Goal: Information Seeking & Learning: Find specific fact

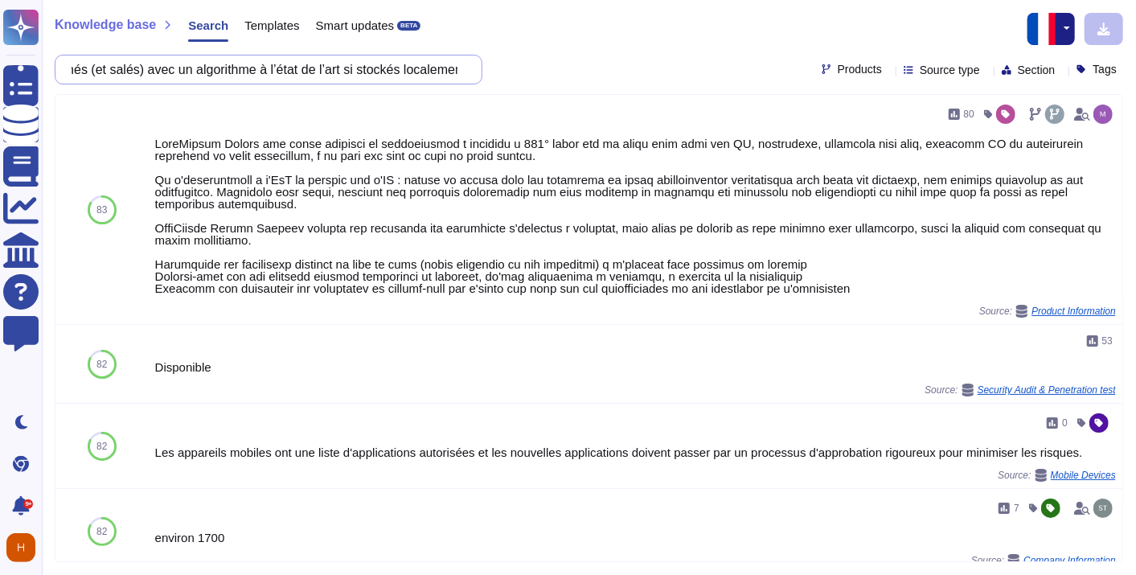
type input "Les mots de passe des comptes nécessaires à l’administration de la solution doi…"
click at [1076, 33] on div at bounding box center [1052, 29] width 51 height 32
drag, startPoint x: 1061, startPoint y: 32, endPoint x: 1021, endPoint y: 42, distance: 41.3
click at [1061, 32] on button "button" at bounding box center [1065, 29] width 19 height 32
click at [978, 62] on link "English" at bounding box center [1010, 63] width 127 height 19
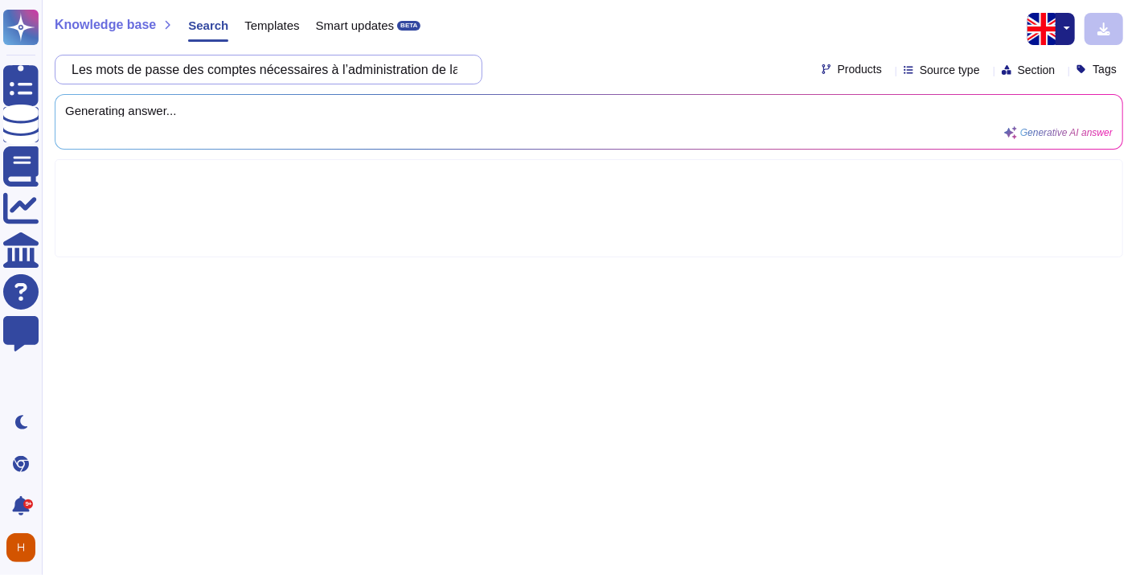
click at [235, 69] on input "Les mots de passe des comptes nécessaires à l’administration de la solution doi…" at bounding box center [265, 69] width 402 height 28
paste input "The passwords for accounts required to administer the solution must be able to …"
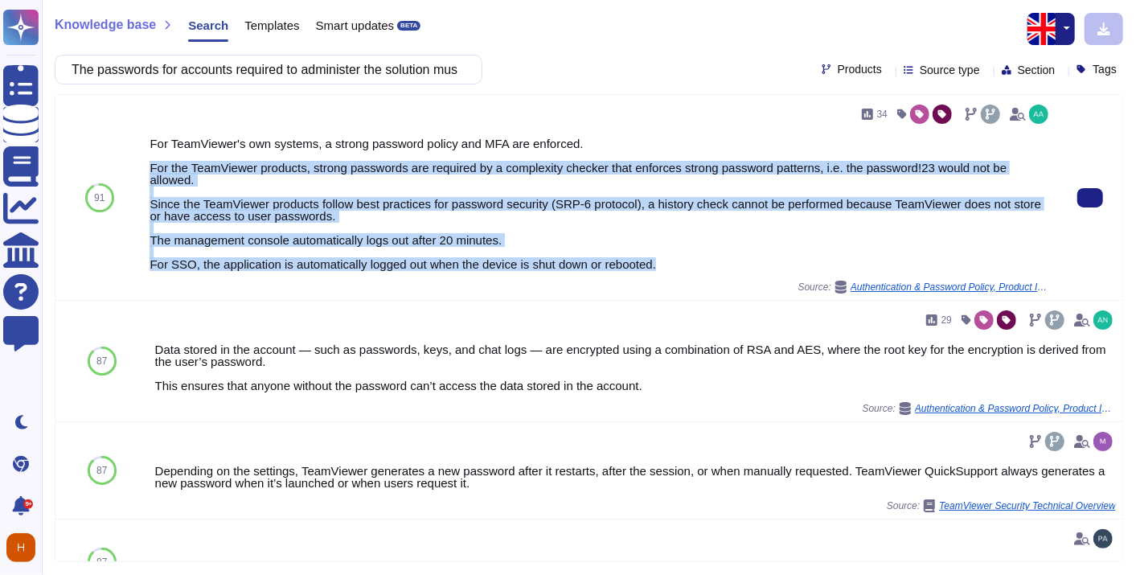
drag, startPoint x: 203, startPoint y: 175, endPoint x: 700, endPoint y: 261, distance: 505.0
click at [700, 261] on div "For TeamViewer's own systems, a strong password policy and MFA are enforced. Fo…" at bounding box center [601, 203] width 902 height 133
copy div "For the TeamViewer products, strong passwords are required by a complexity chec…"
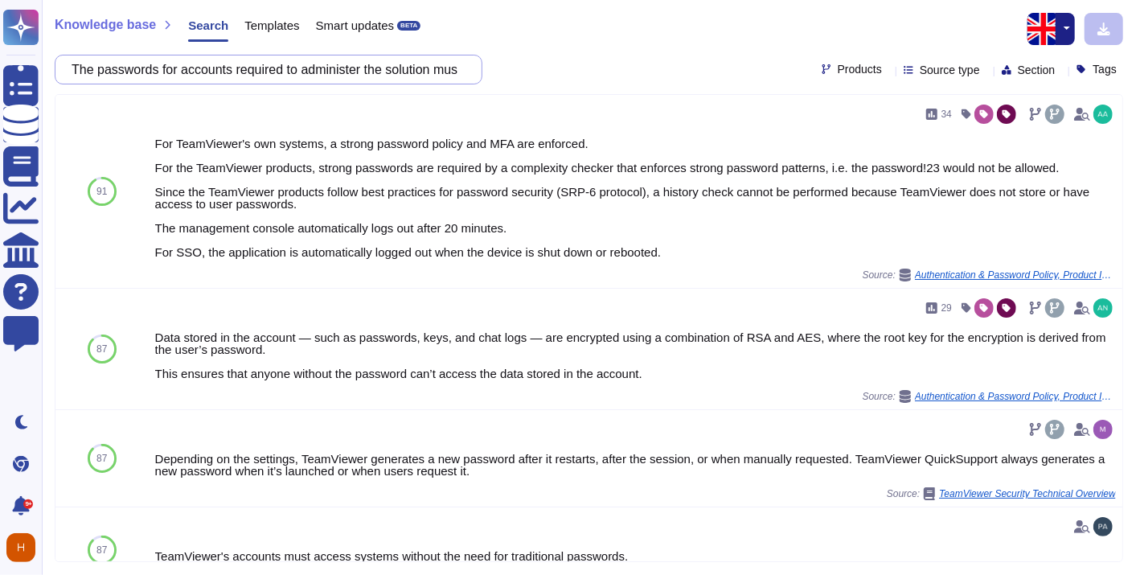
click at [260, 60] on input "The passwords for accounts required to administer the solution must be able to …" at bounding box center [265, 69] width 402 height 28
paste input "For web applications exposed on the internet that include authentication and/or…"
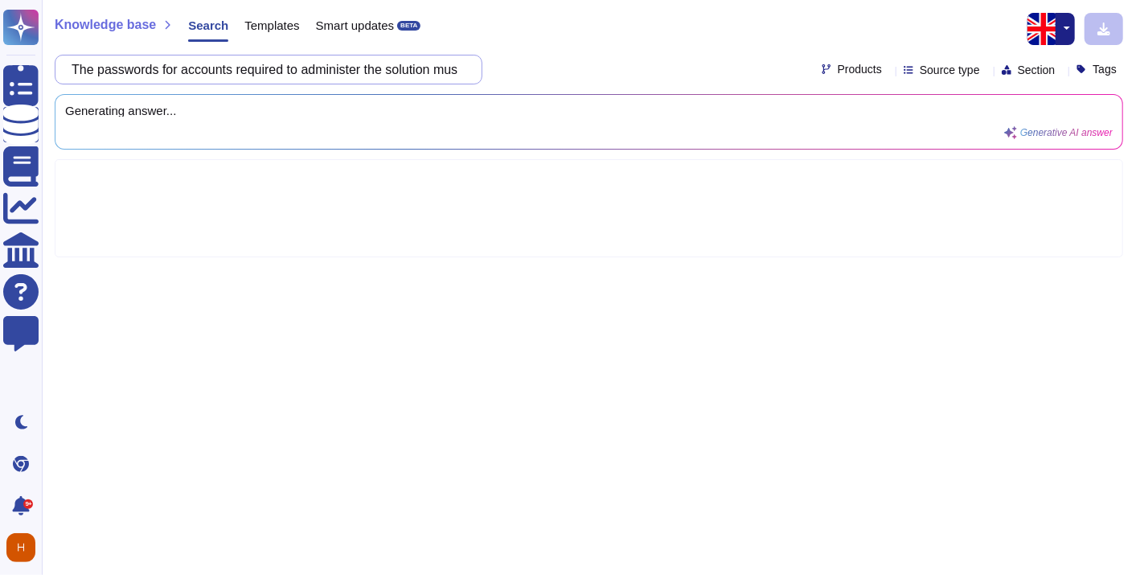
scroll to position [0, 3036]
drag, startPoint x: 461, startPoint y: 68, endPoint x: 230, endPoint y: 72, distance: 230.7
click at [230, 72] on input "For web applications exposed on the internet that include authentication and/or…" at bounding box center [265, 69] width 402 height 28
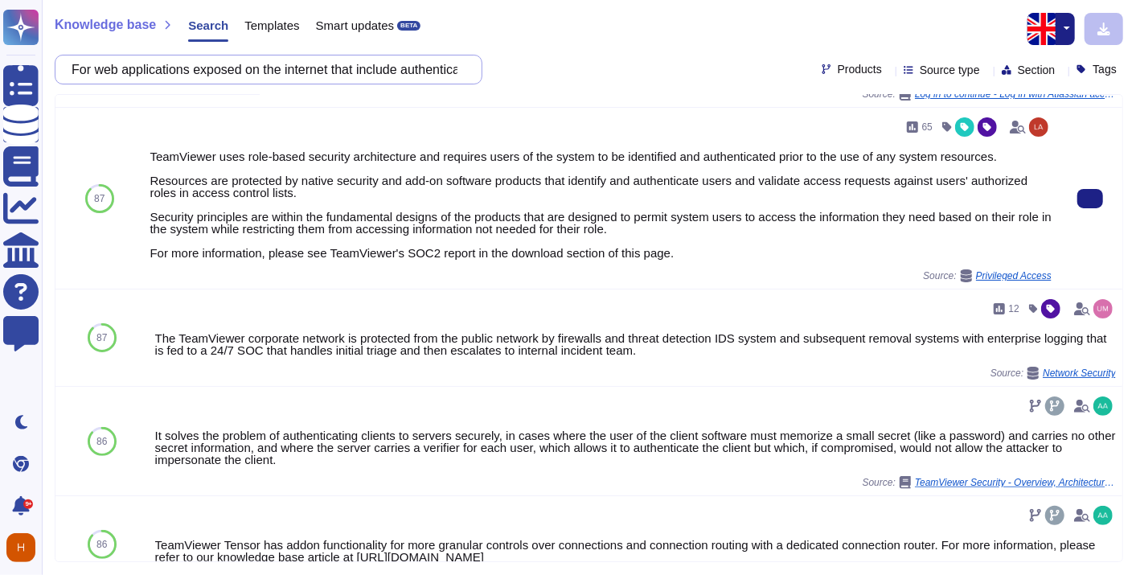
scroll to position [0, 0]
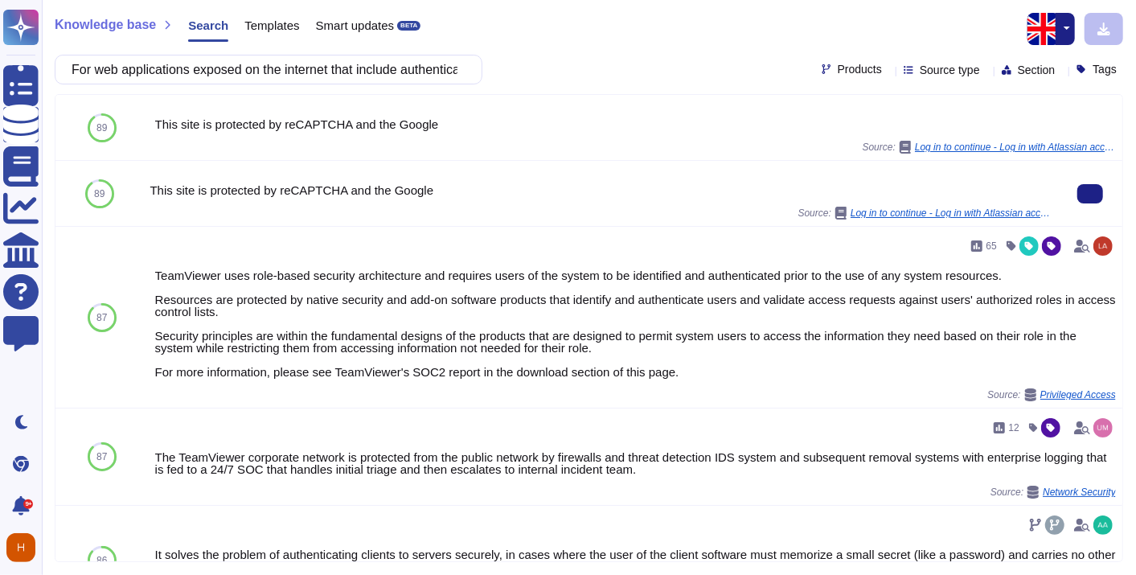
click at [383, 199] on div "This site is protected by reCAPTCHA and the Google Source: Log in to continue -…" at bounding box center [601, 193] width 902 height 52
click at [272, 74] on input "For web applications exposed on the internet that include authentication and/or…" at bounding box center [265, 69] width 402 height 28
paste input "text"
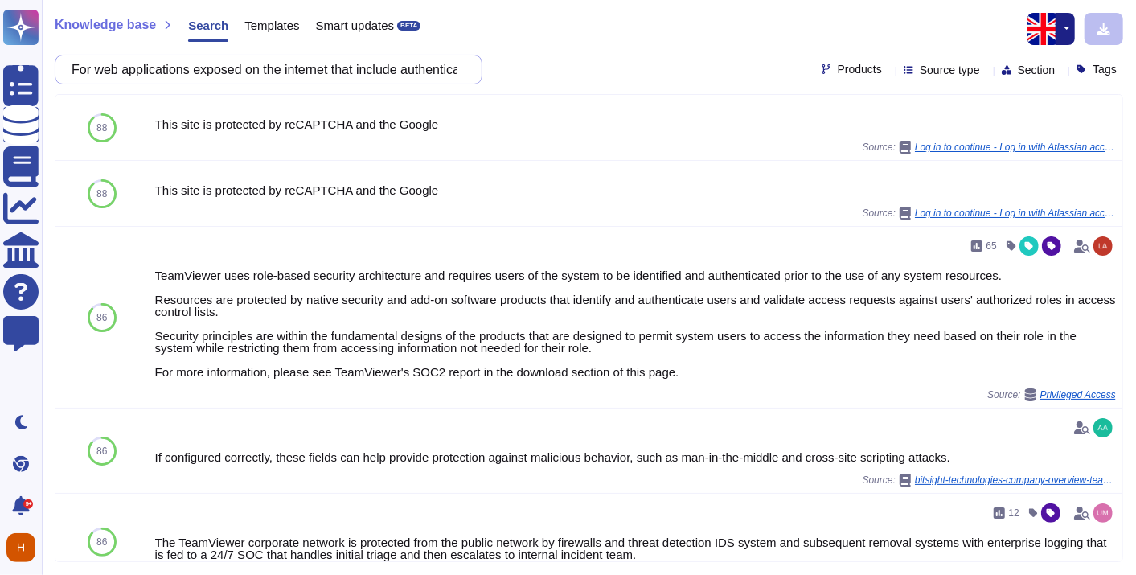
click at [267, 59] on input "For web applications exposed on the internet that include authentication and/or…" at bounding box center [265, 69] width 402 height 28
paste input "User access (including administrators) will be tracked for success and failure …"
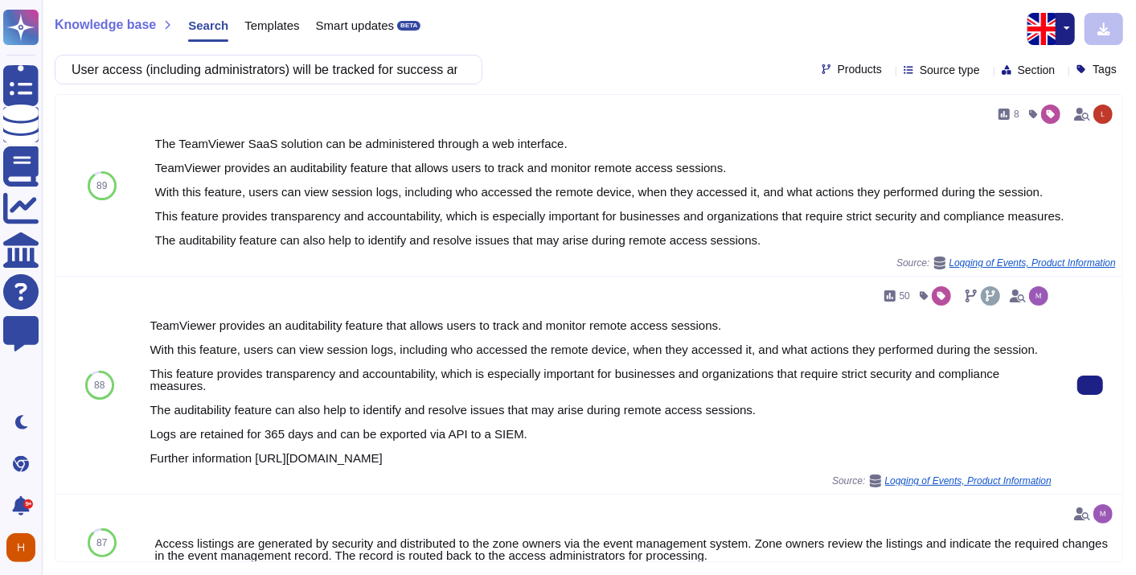
drag, startPoint x: 148, startPoint y: 322, endPoint x: 748, endPoint y: 461, distance: 615.5
click at [748, 461] on div "50 TeamViewer provides an auditability feature that allows users to track and m…" at bounding box center [600, 385] width 915 height 217
copy div "TeamViewer provides an auditability feature that allows users to track and moni…"
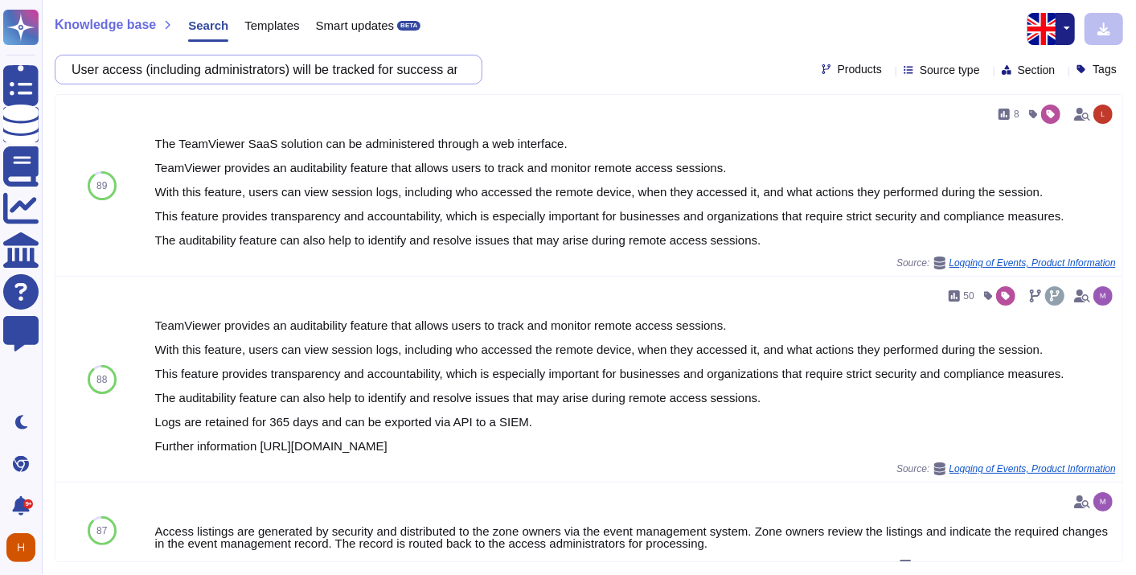
click at [298, 76] on input "User access (including administrators) will be tracked for success and failure …" at bounding box center [265, 69] width 402 height 28
paste input "In the context of systems managing personal data within the meaning of the GDPR…"
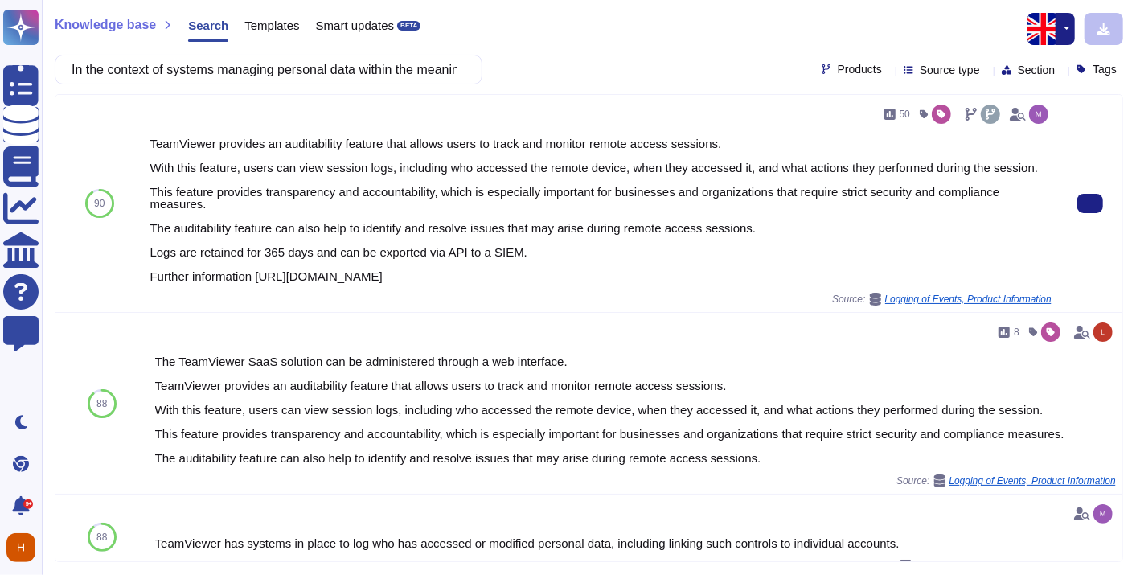
drag, startPoint x: 721, startPoint y: 277, endPoint x: 141, endPoint y: 140, distance: 595.5
click at [143, 140] on div "50 TeamViewer provides an auditability feature that allows users to track and m…" at bounding box center [600, 203] width 915 height 217
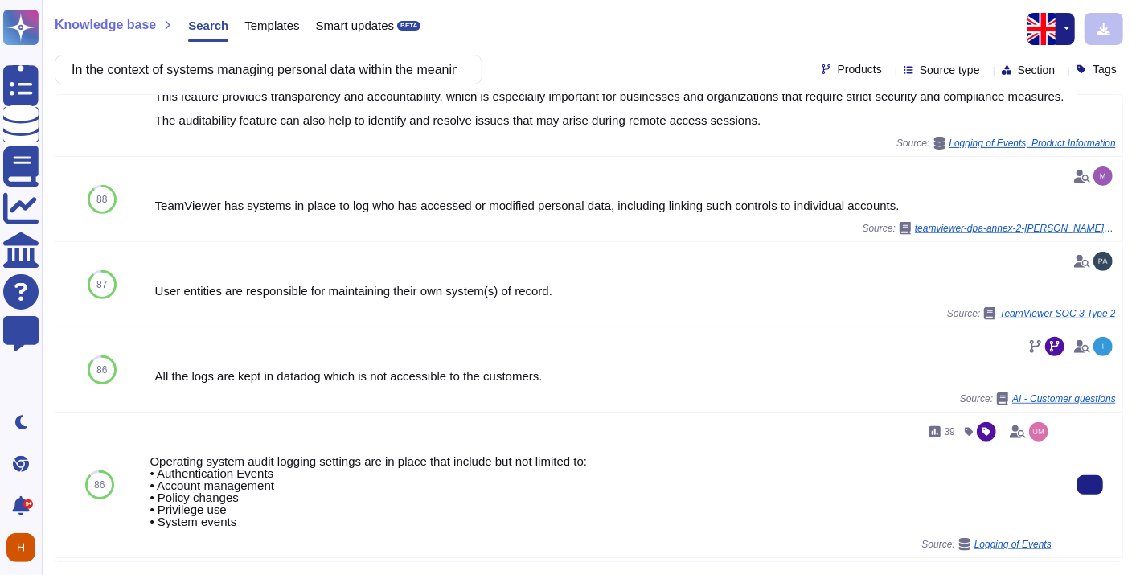
scroll to position [351, 0]
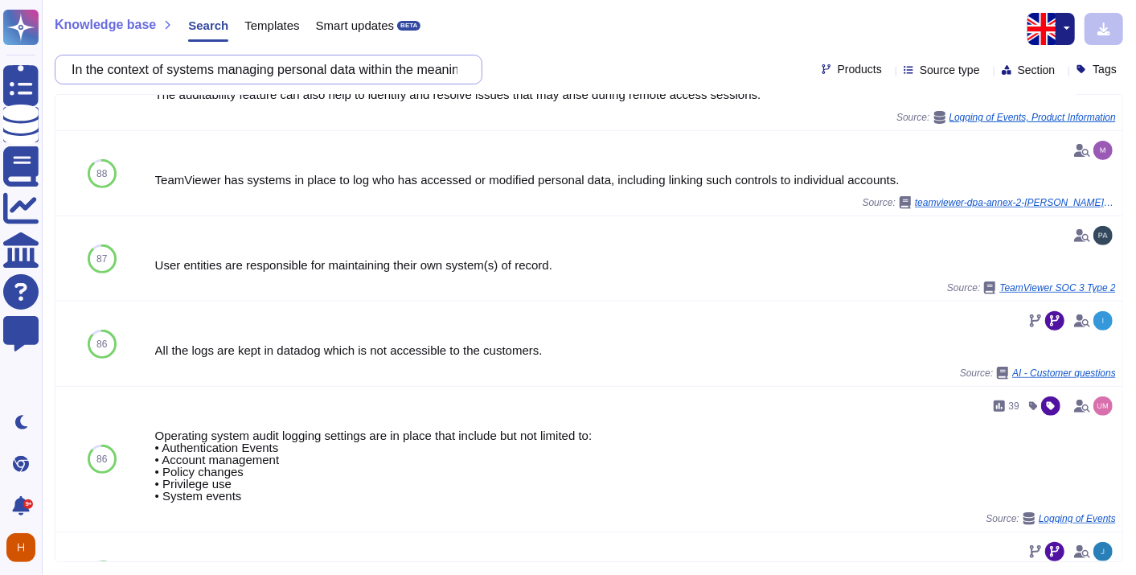
click at [300, 59] on input "In the context of systems managing personal data within the meaning of the GDPR…" at bounding box center [265, 69] width 402 height 28
paste input "t is the responsibility of the holder to make their staff aware of the applicat…"
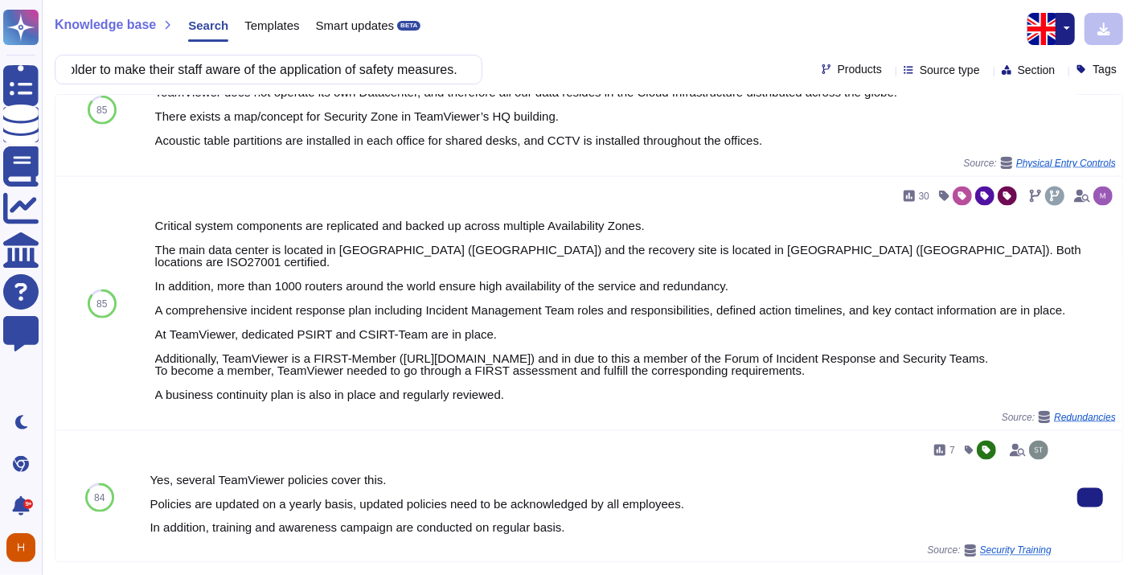
scroll to position [0, 0]
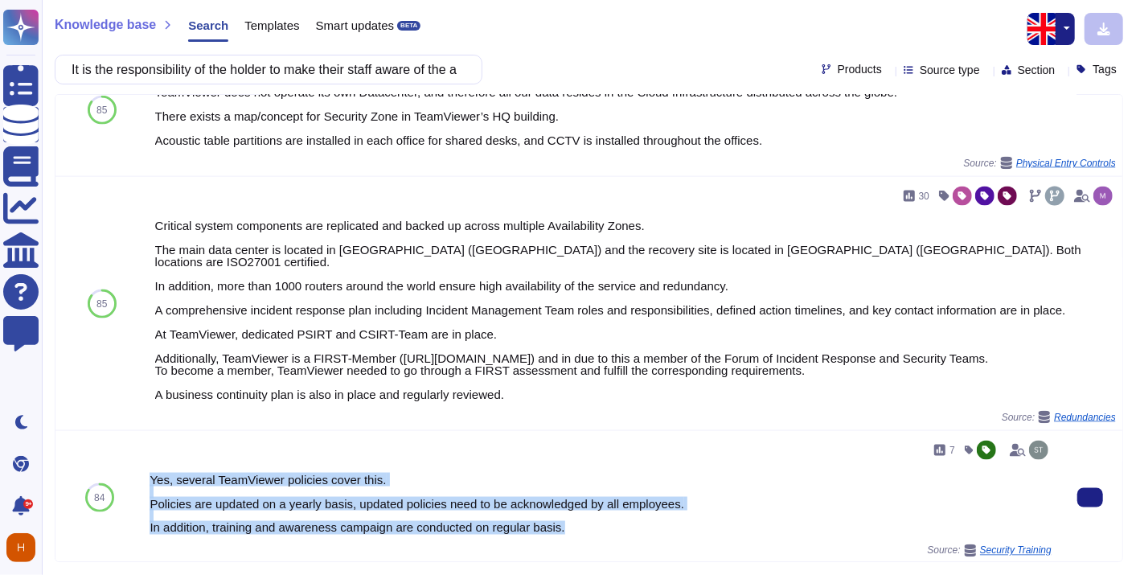
drag, startPoint x: 560, startPoint y: 520, endPoint x: 146, endPoint y: 464, distance: 417.8
click at [146, 464] on div "7 Yes, several TeamViewer policies cover this. Policies are updated on a yearly…" at bounding box center [600, 497] width 915 height 133
copy div "7 Yes, several TeamViewer policies cover this. Policies are updated on a yearly…"
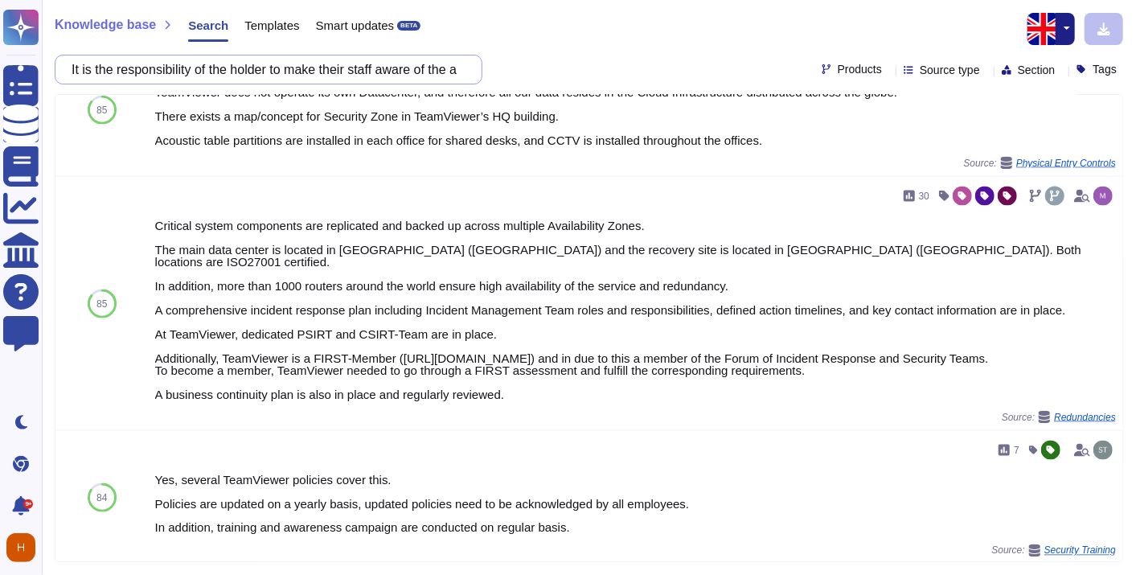
click at [266, 57] on input "It is the responsibility of the holder to make their staff aware of the applica…" at bounding box center [265, 69] width 402 height 28
paste input "he responsibility of the account holder to be aware at all times of the actions…"
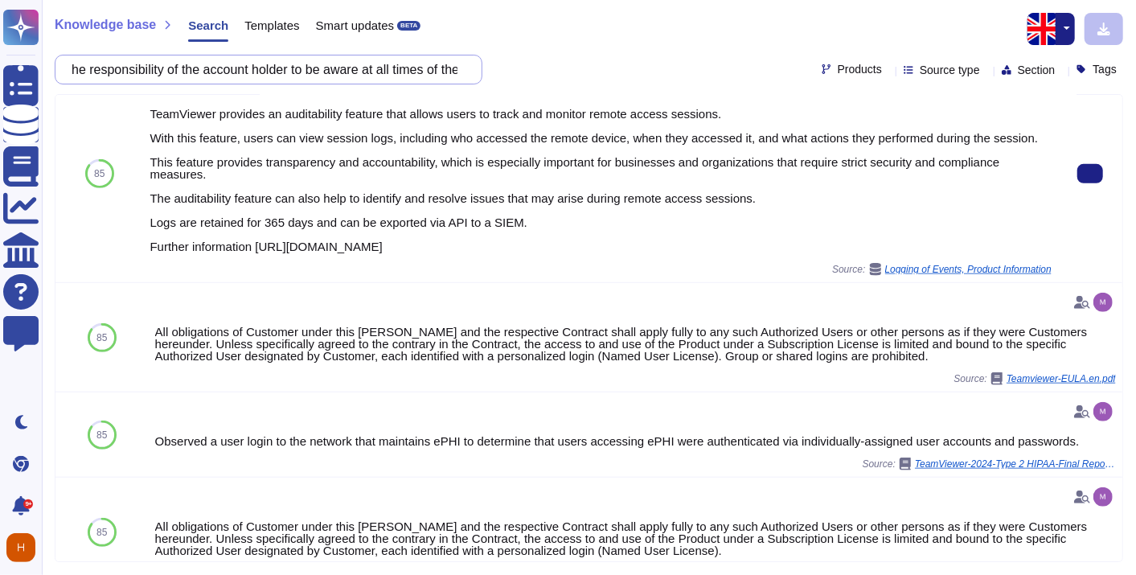
scroll to position [542, 0]
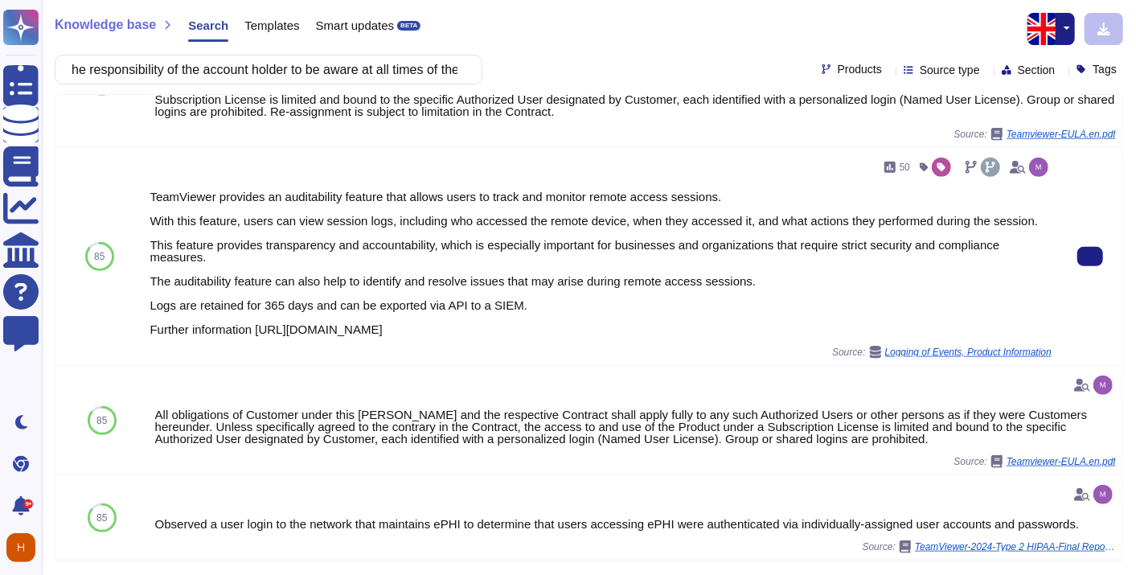
drag, startPoint x: 154, startPoint y: 178, endPoint x: 750, endPoint y: 315, distance: 611.4
click at [750, 315] on div "TeamViewer provides an auditability feature that allows users to track and moni…" at bounding box center [601, 263] width 902 height 145
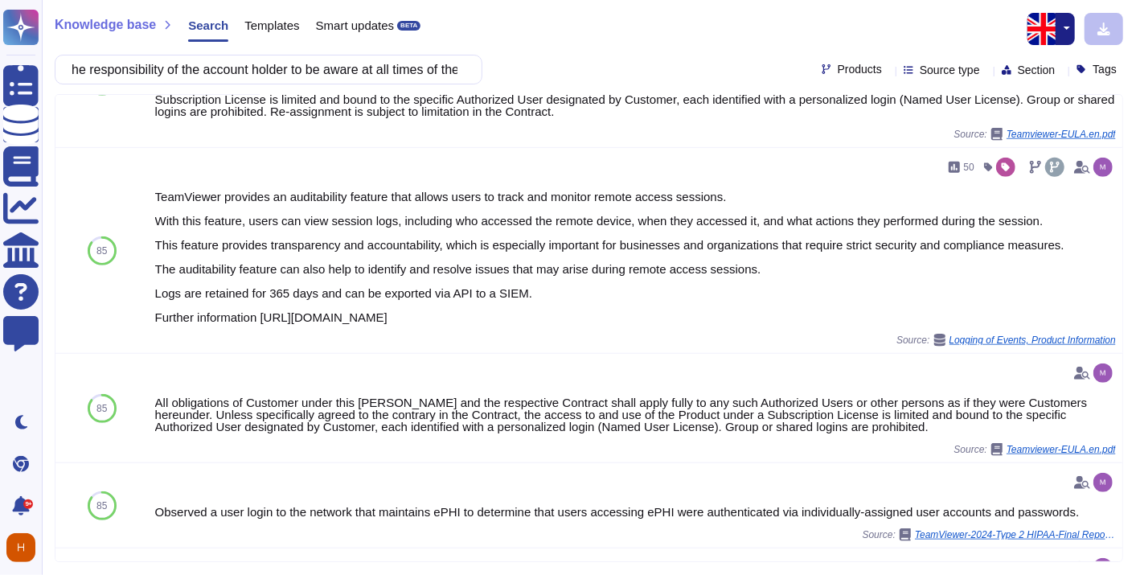
copy div "eamViewer provides an auditability feature that allows users to track and monit…"
click at [252, 66] on input "he responsibility of the account holder to be aware at all times of the actions…" at bounding box center [265, 69] width 402 height 28
paste input "The holder continuously monitors incidents and vulnerabilities related to the d…"
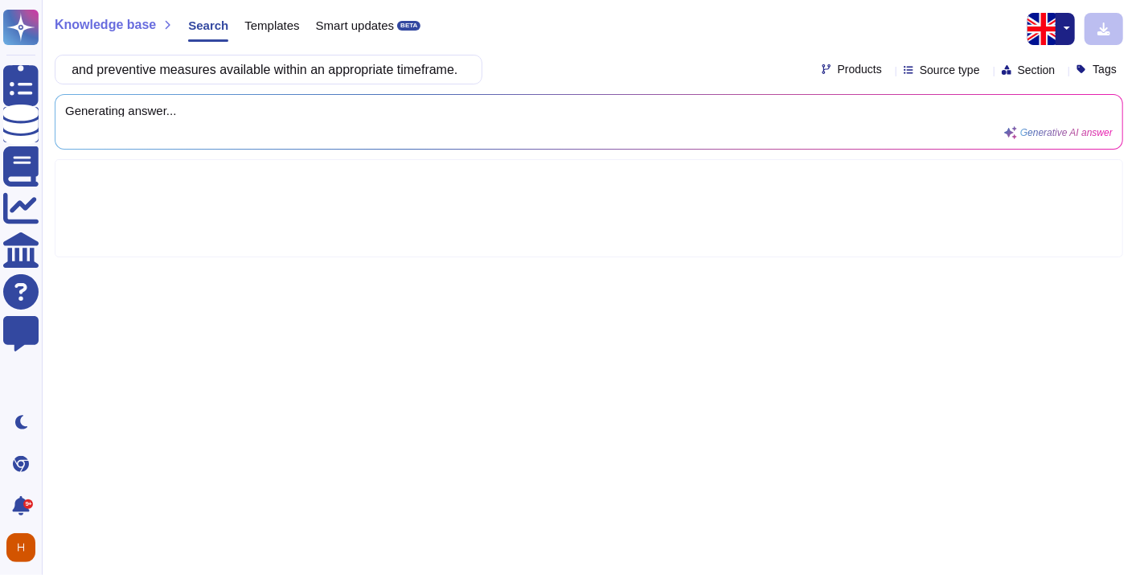
type input "The holder continuously monitors incidents and vulnerabilities related to the d…"
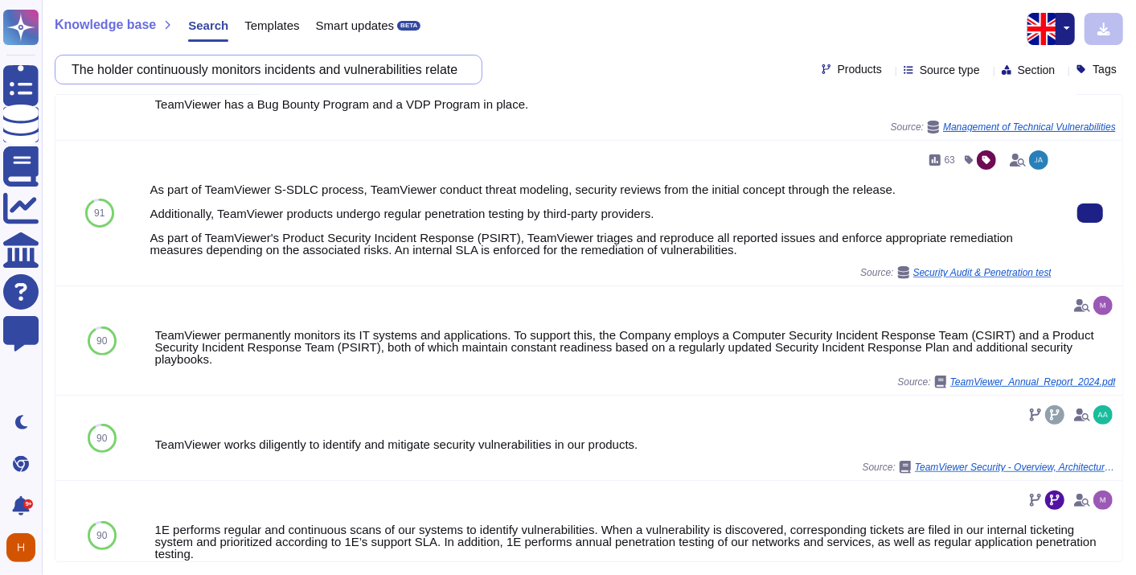
scroll to position [268, 0]
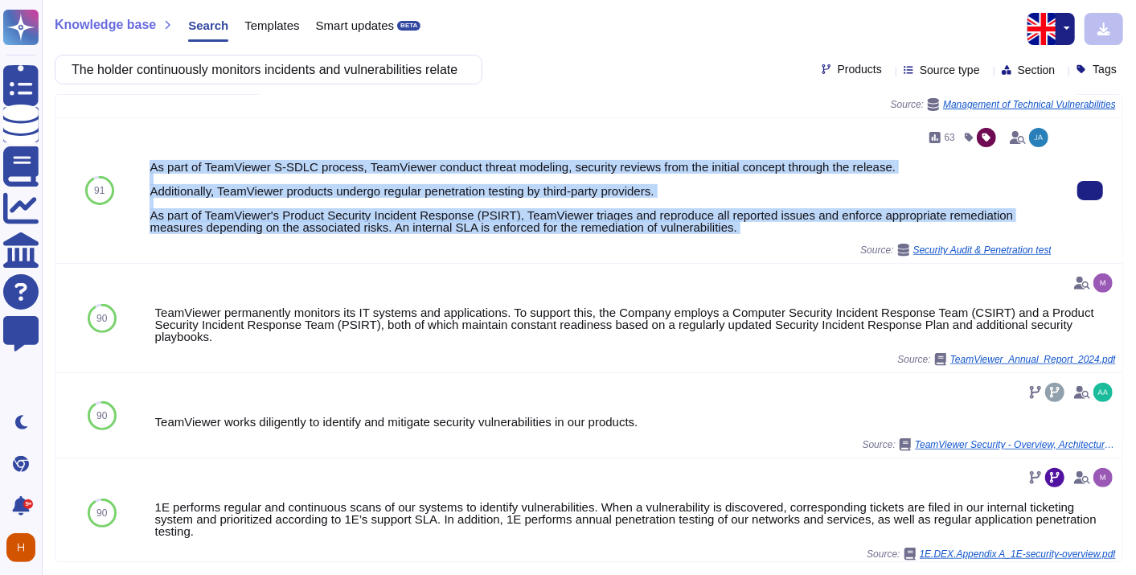
drag, startPoint x: 146, startPoint y: 166, endPoint x: 821, endPoint y: 243, distance: 678.9
click at [821, 243] on div "63 As part of TeamViewer S-SDLC process, TeamViewer conduct threat modeling, se…" at bounding box center [600, 190] width 915 height 145
copy div "As part of TeamViewer S-SDLC process, TeamViewer conduct threat modeling, secur…"
